Goal: Information Seeking & Learning: Learn about a topic

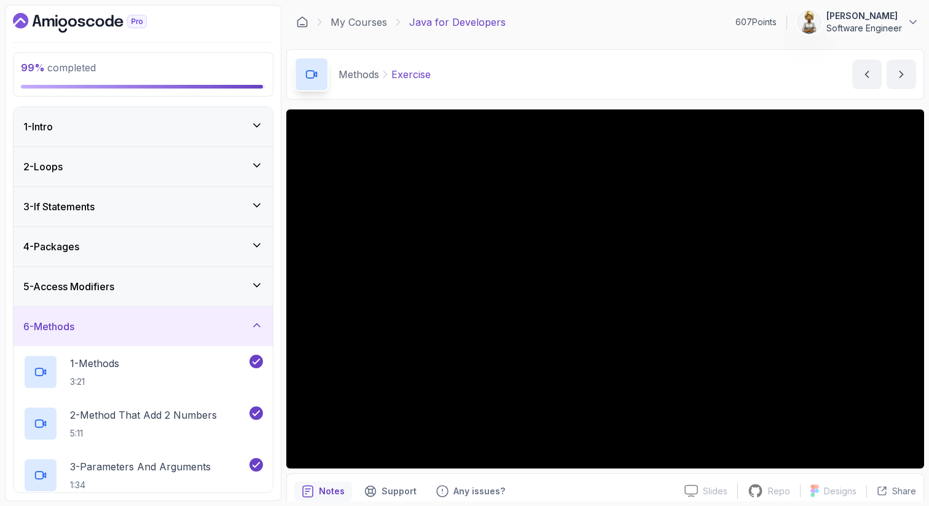
scroll to position [413, 0]
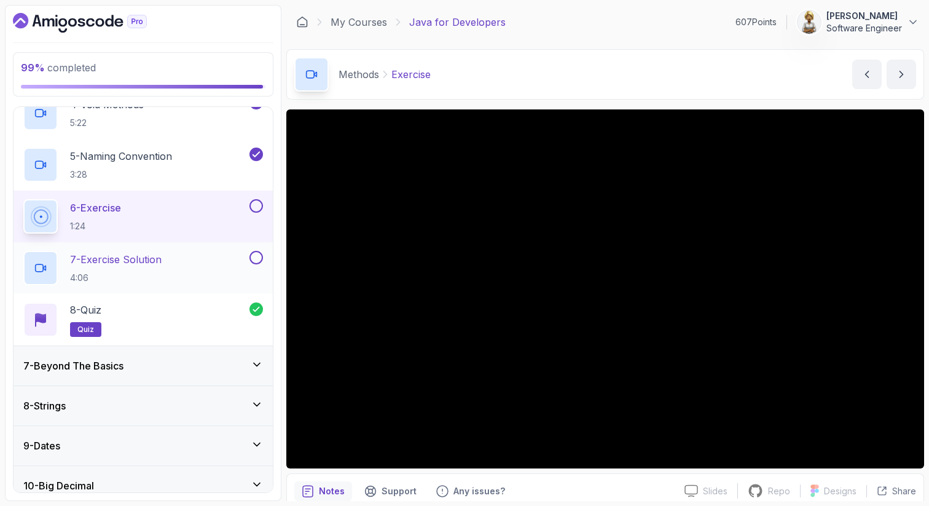
click at [170, 256] on div "7 - Exercise Solution 4:06" at bounding box center [135, 268] width 224 height 34
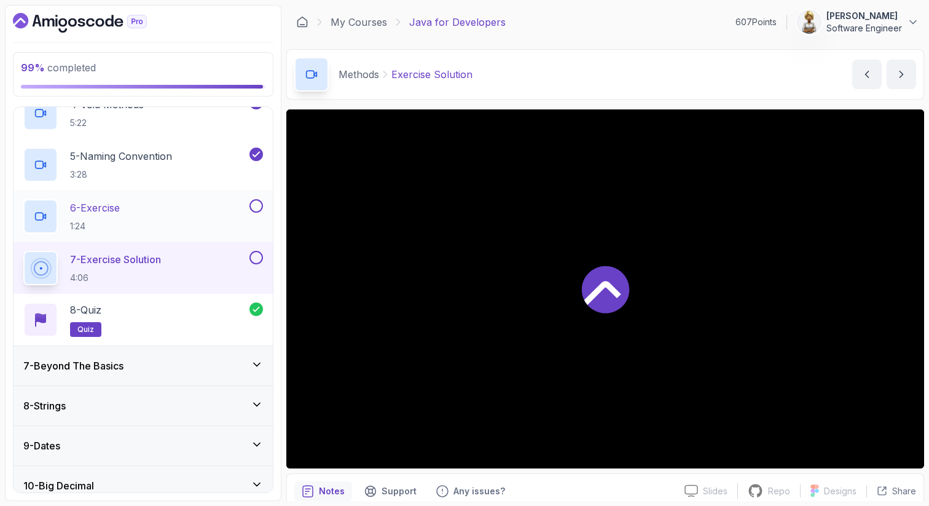
click at [255, 209] on button at bounding box center [256, 206] width 14 height 14
click at [252, 258] on button at bounding box center [256, 258] width 14 height 14
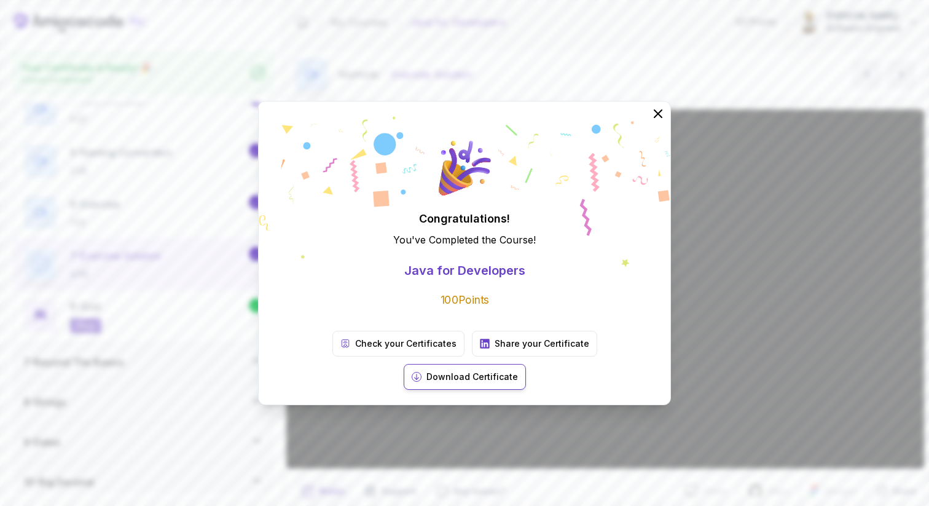
click at [518, 370] on p "Download Certificate" at bounding box center [472, 376] width 92 height 12
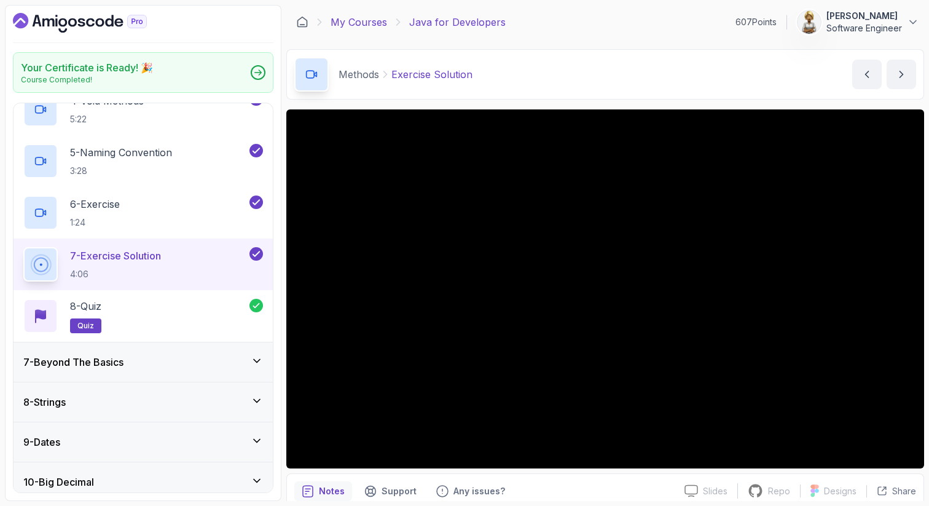
click at [350, 23] on link "My Courses" at bounding box center [359, 22] width 57 height 15
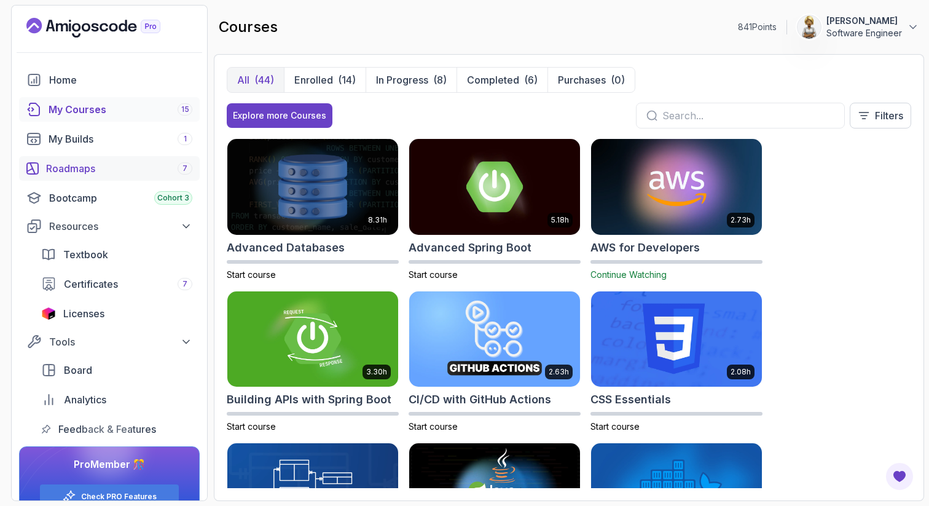
click at [95, 166] on div "Roadmaps 7" at bounding box center [119, 168] width 146 height 15
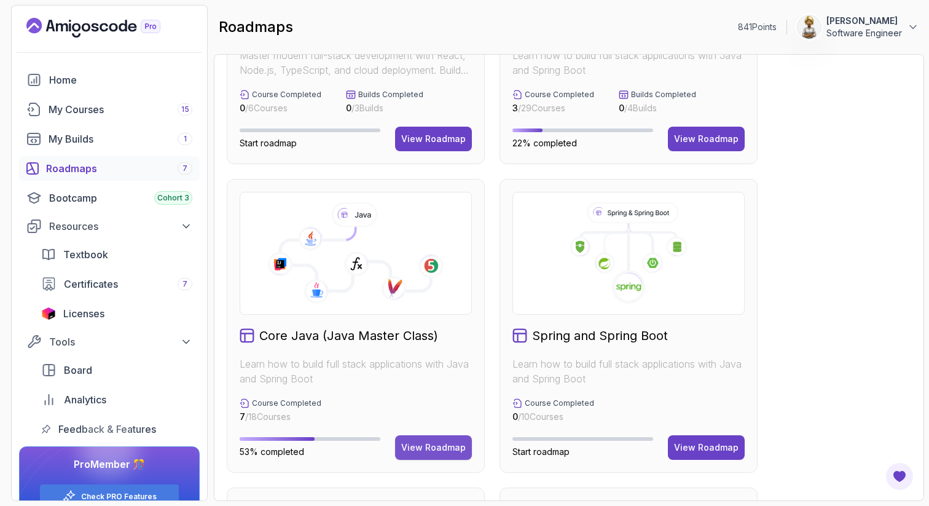
click at [450, 447] on div "View Roadmap" at bounding box center [433, 447] width 65 height 12
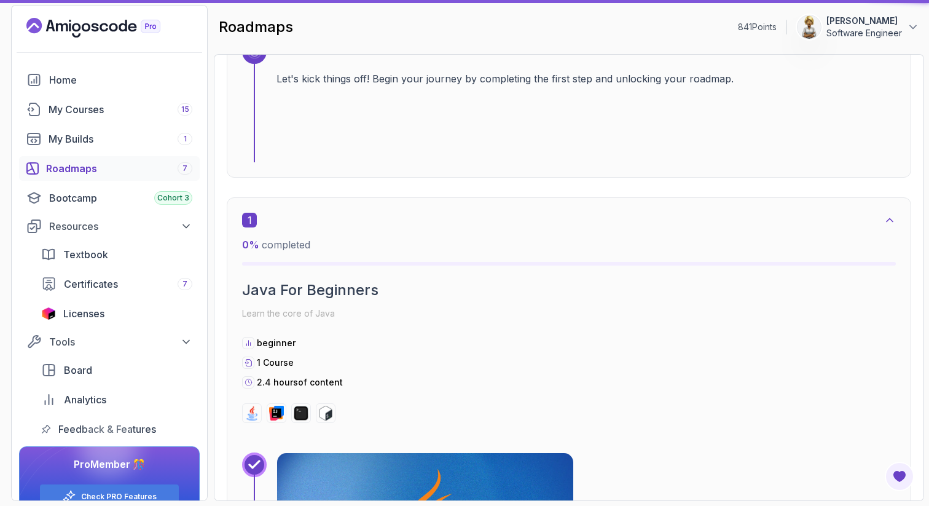
scroll to position [12, 0]
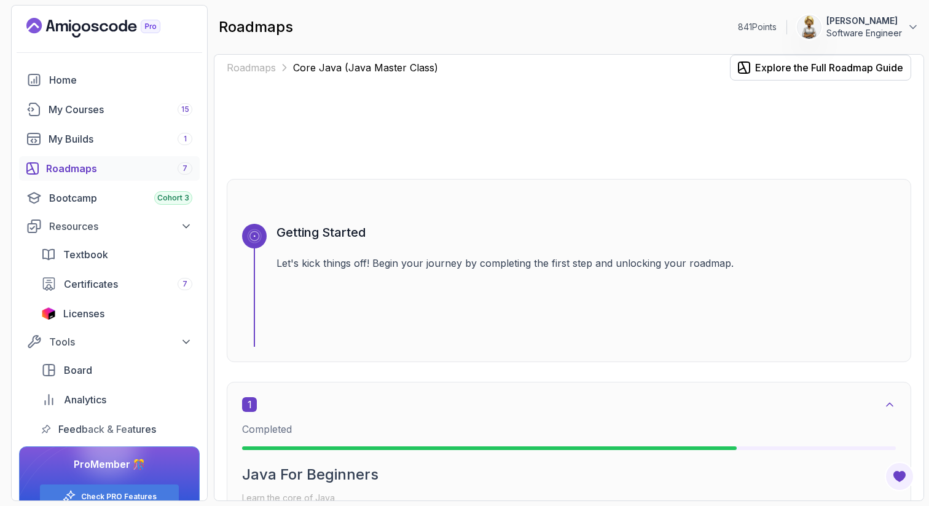
click at [920, 280] on div "Roadmaps Core Java (Java Master Class) Explore the Full Roadmap Guide Getting S…" at bounding box center [569, 277] width 710 height 447
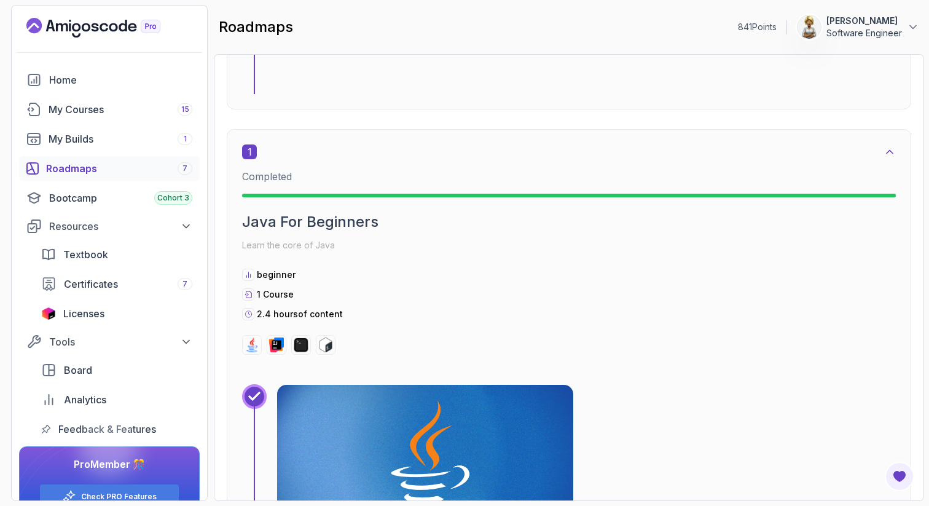
scroll to position [0, 0]
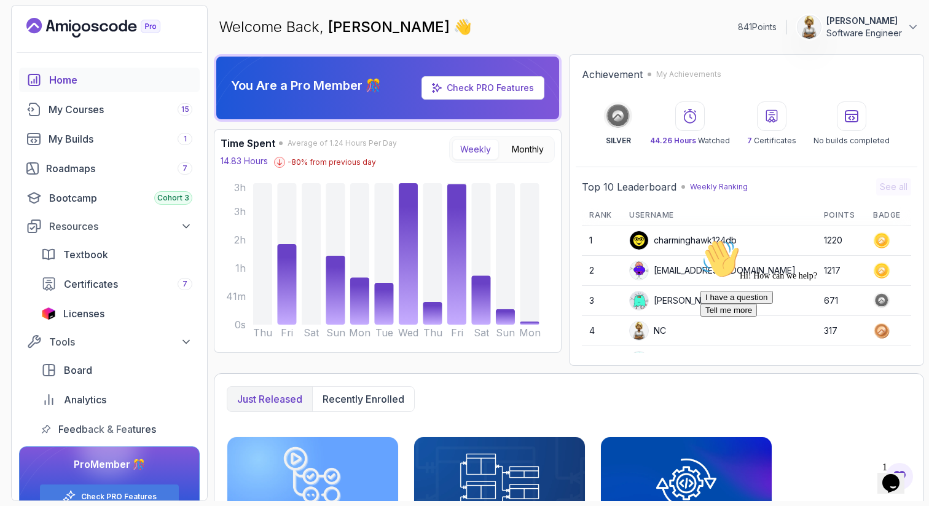
click at [700, 239] on icon "Chat attention grabber" at bounding box center [700, 239] width 0 height 0
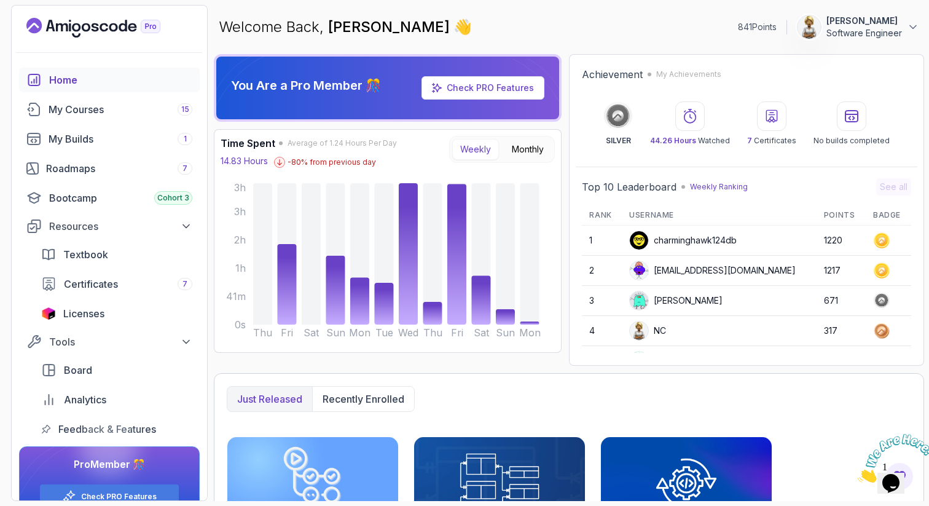
click at [643, 304] on img at bounding box center [639, 300] width 18 height 18
click at [675, 300] on div "Stanislaw" at bounding box center [675, 301] width 93 height 20
